Goal: Communication & Community: Answer question/provide support

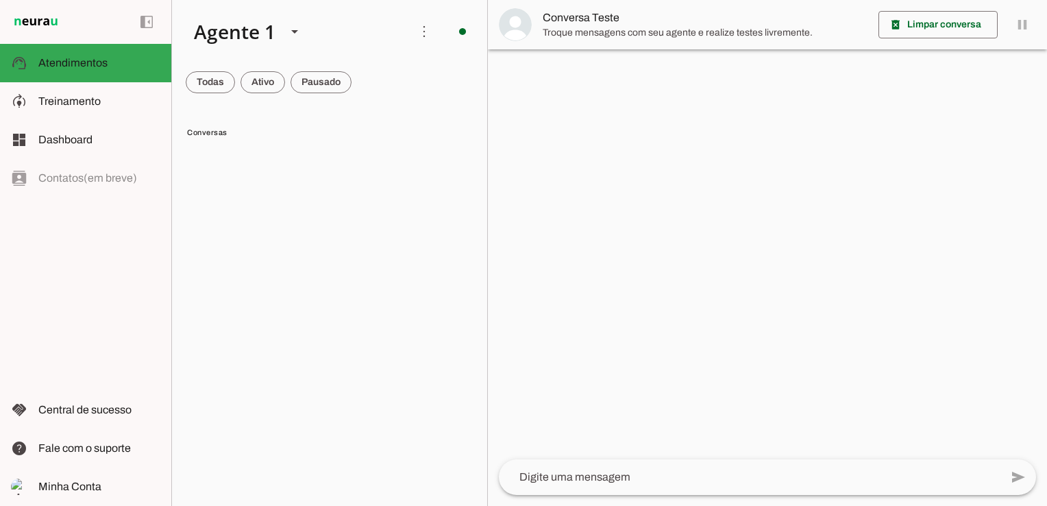
scroll to position [1645, 0]
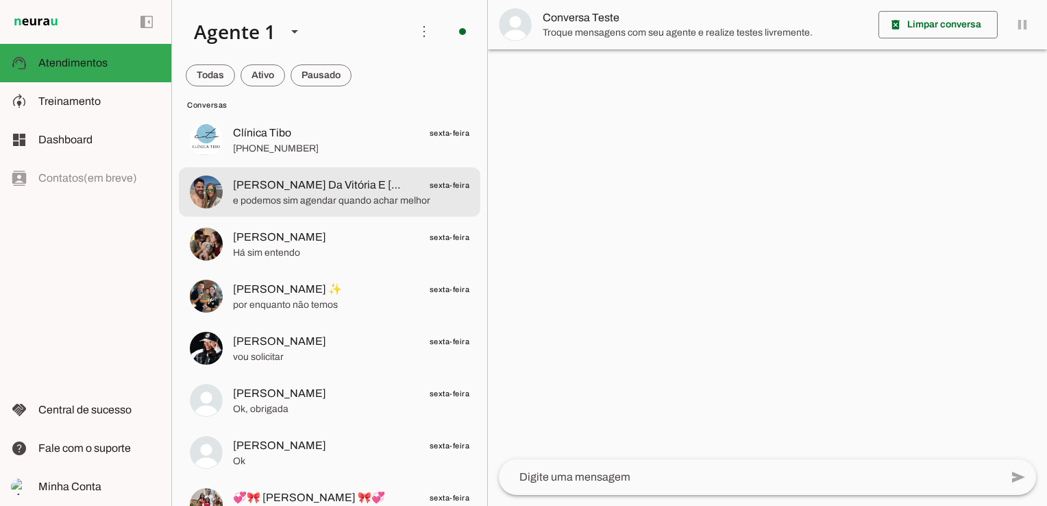
click at [325, 202] on span "e podemos sim agendar quando achar melhor" at bounding box center [351, 201] width 236 height 14
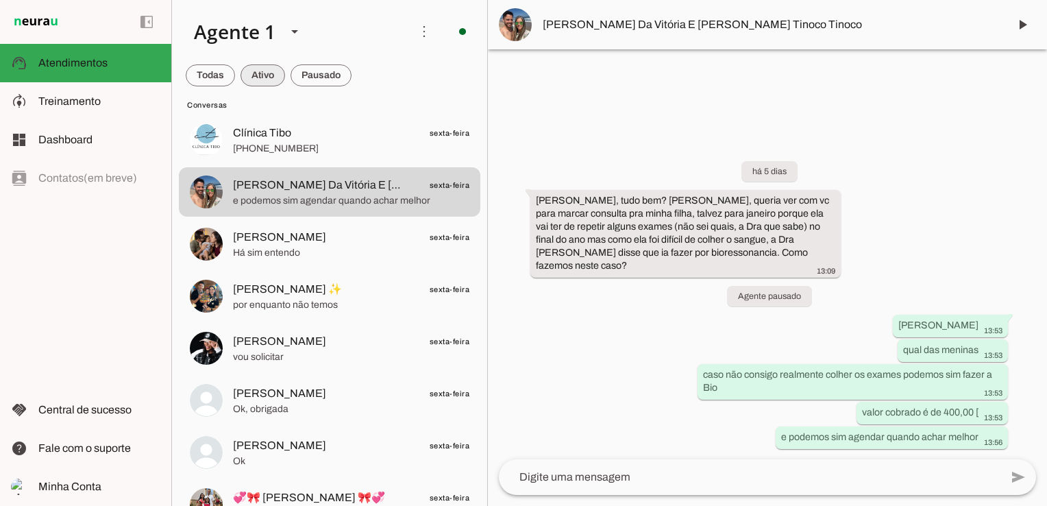
click at [260, 77] on span at bounding box center [263, 75] width 45 height 33
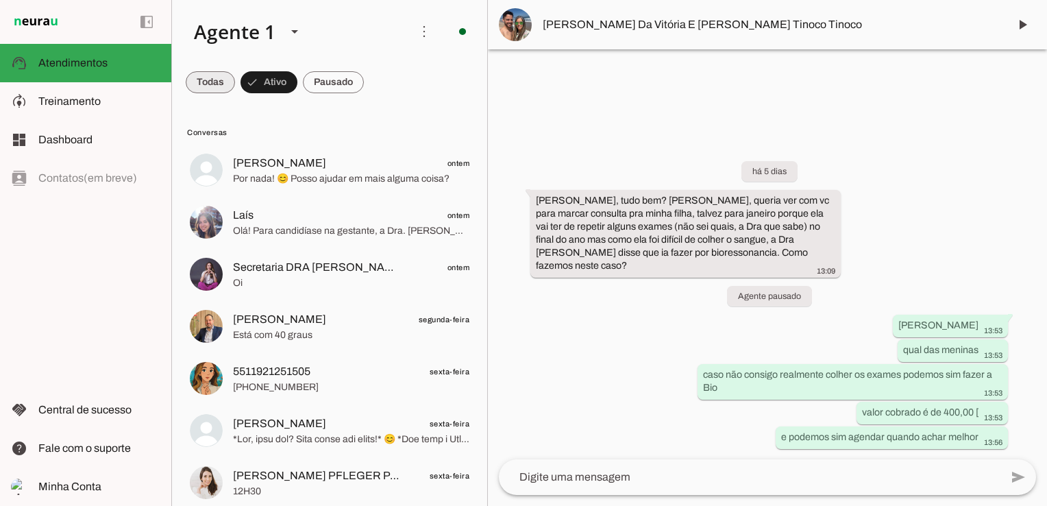
click at [204, 82] on span at bounding box center [210, 82] width 49 height 33
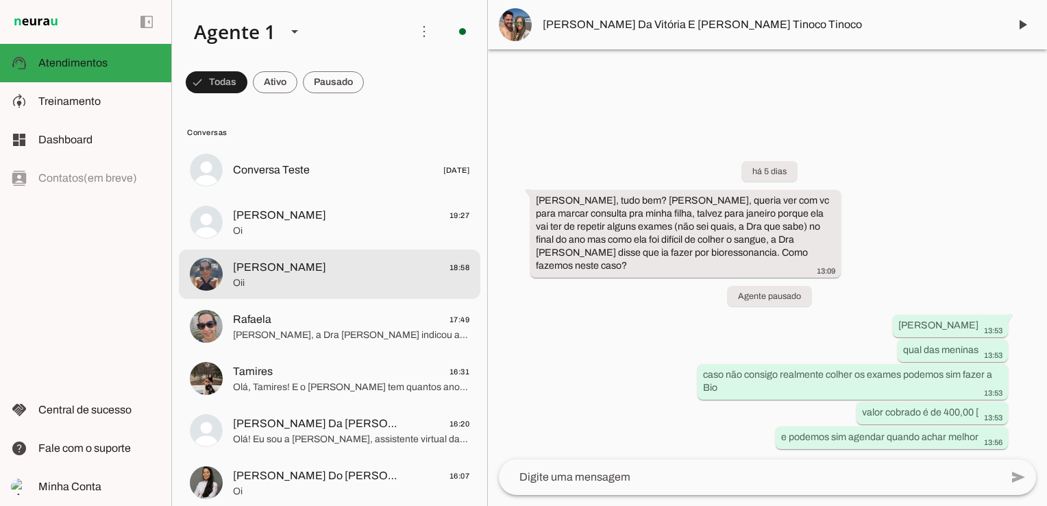
click at [343, 282] on span "Oii" at bounding box center [351, 283] width 236 height 14
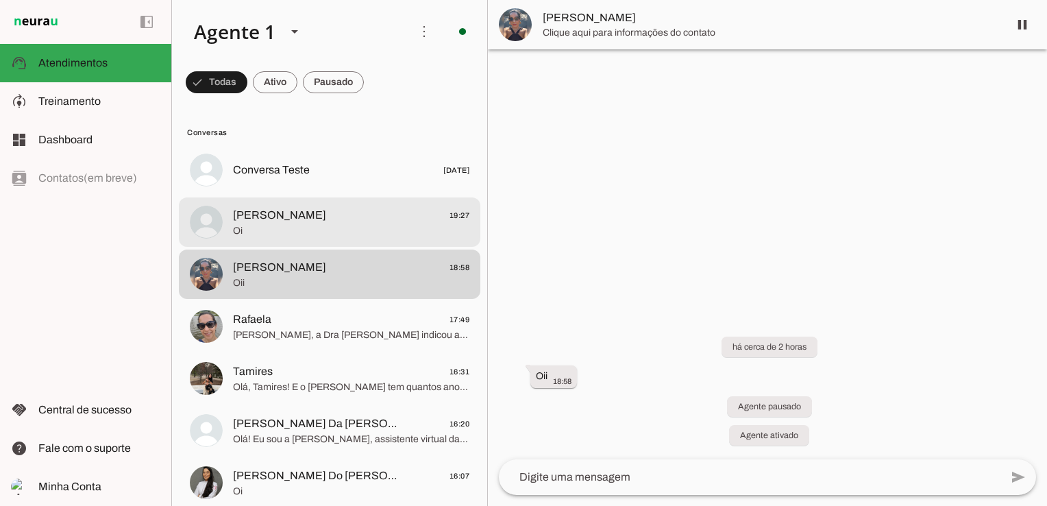
click at [265, 227] on span "Oi" at bounding box center [351, 231] width 236 height 14
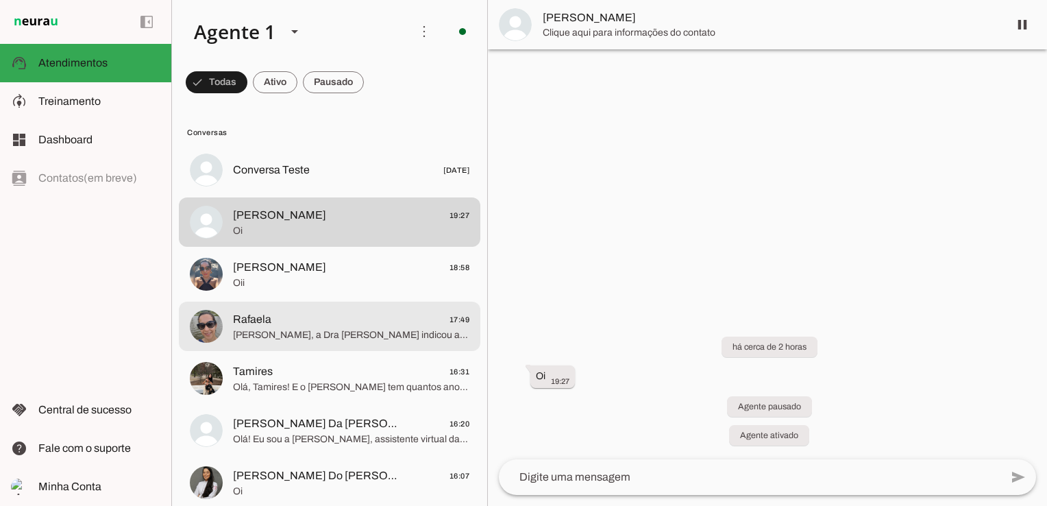
click at [299, 326] on span "Rafaela 17:49" at bounding box center [351, 319] width 236 height 17
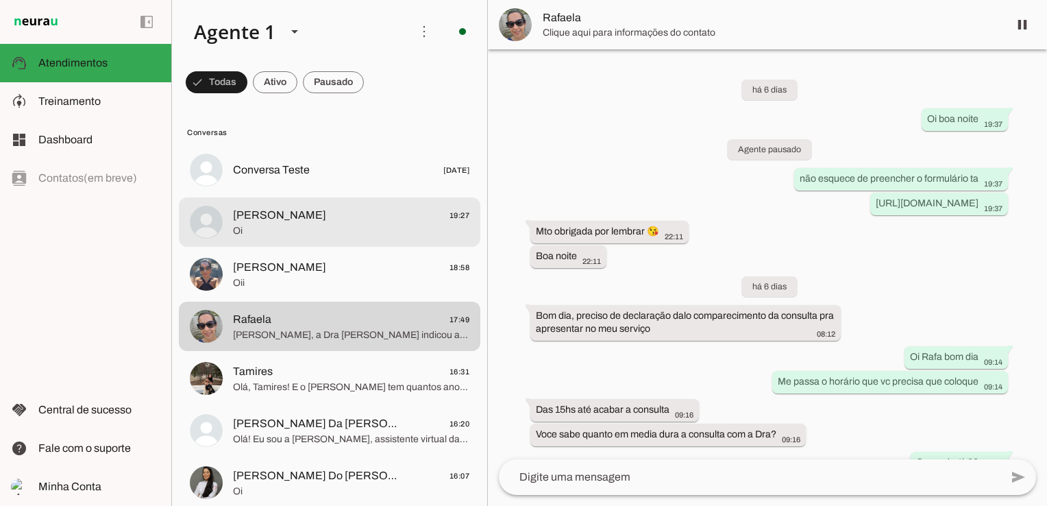
click at [266, 214] on span "[PERSON_NAME]" at bounding box center [279, 215] width 93 height 16
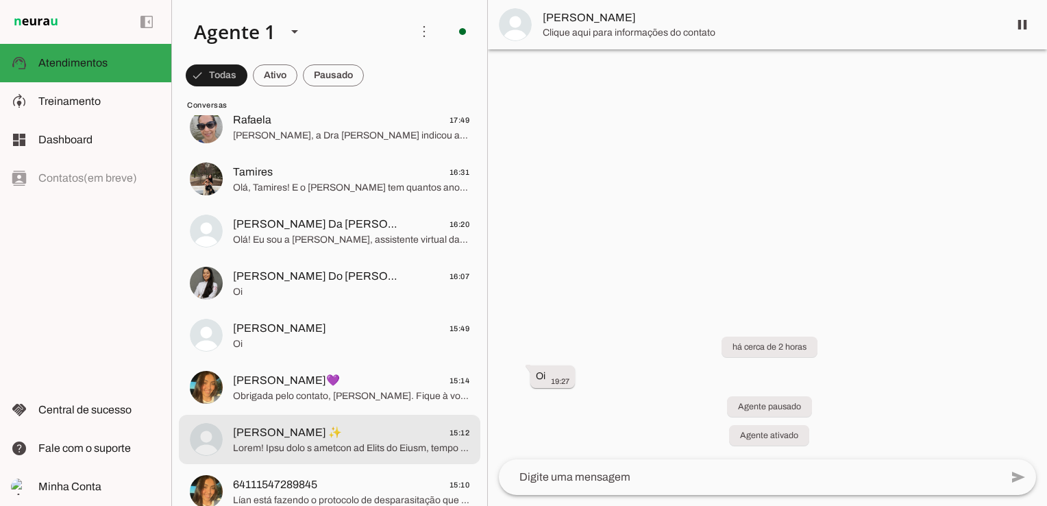
scroll to position [206, 0]
